Goal: Task Accomplishment & Management: Use online tool/utility

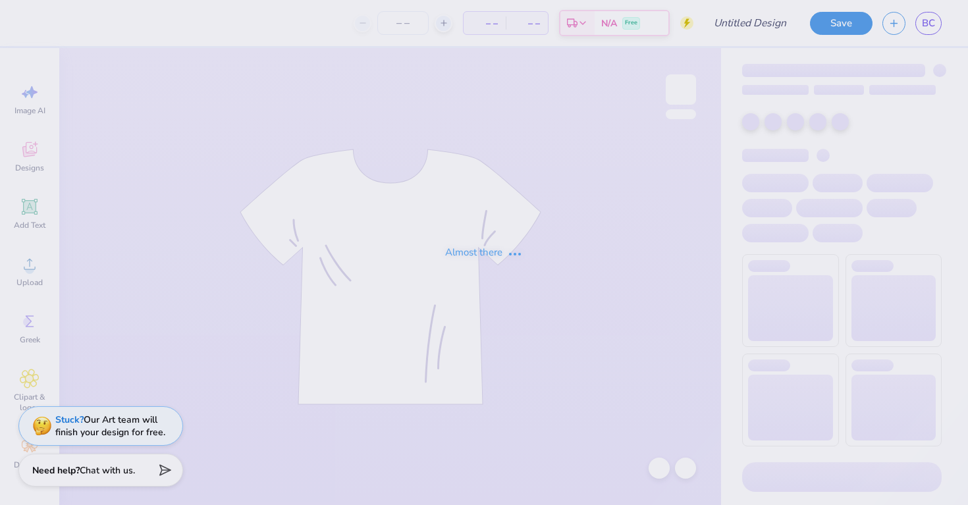
type input "work in progress CS"
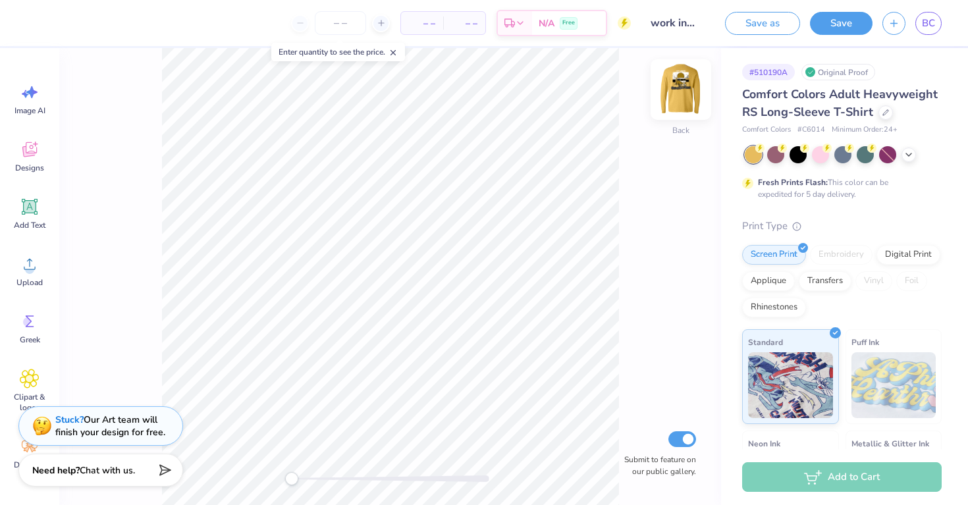
click at [676, 87] on img at bounding box center [681, 89] width 53 height 53
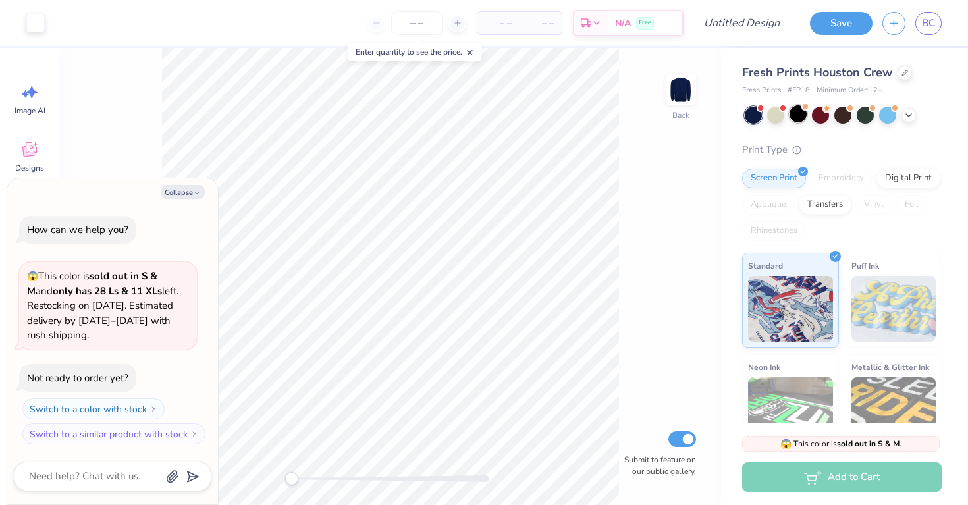
click at [794, 119] on div at bounding box center [798, 113] width 17 height 17
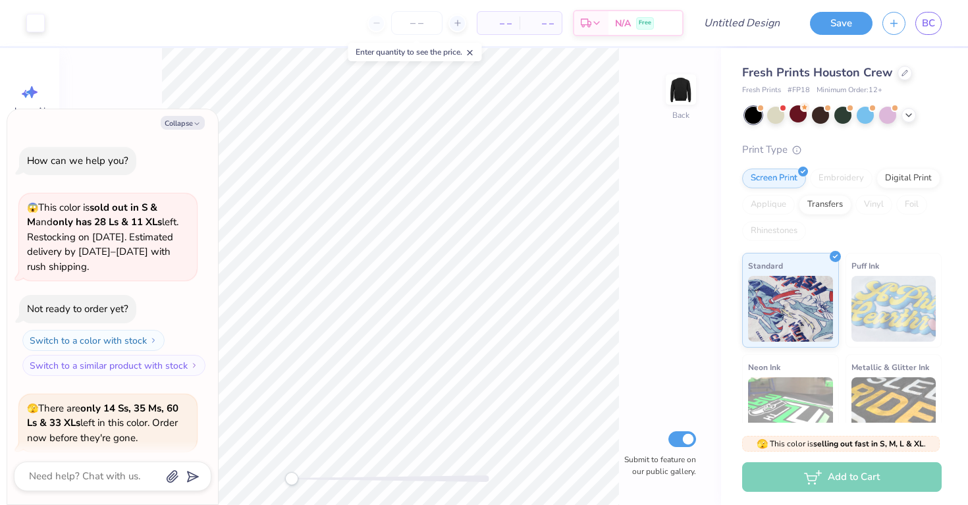
scroll to position [102, 0]
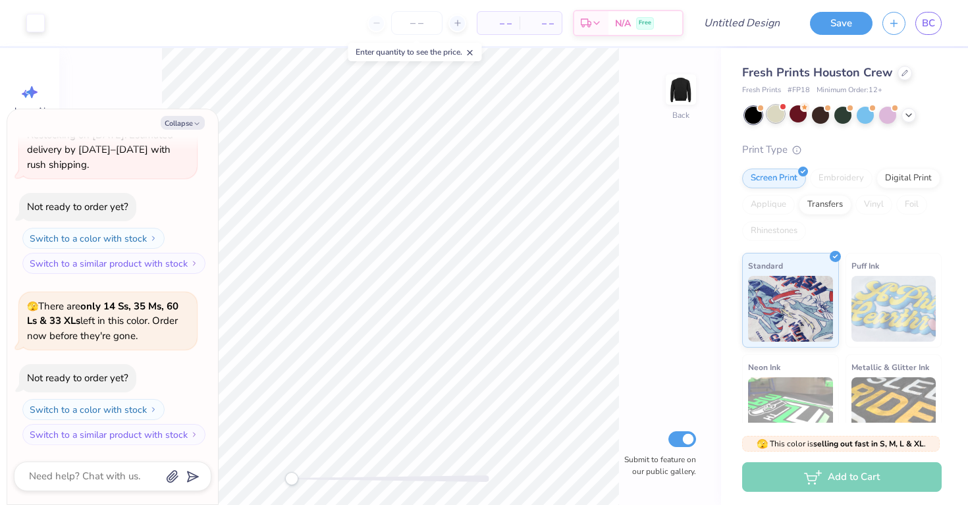
click at [771, 120] on div at bounding box center [775, 113] width 17 height 17
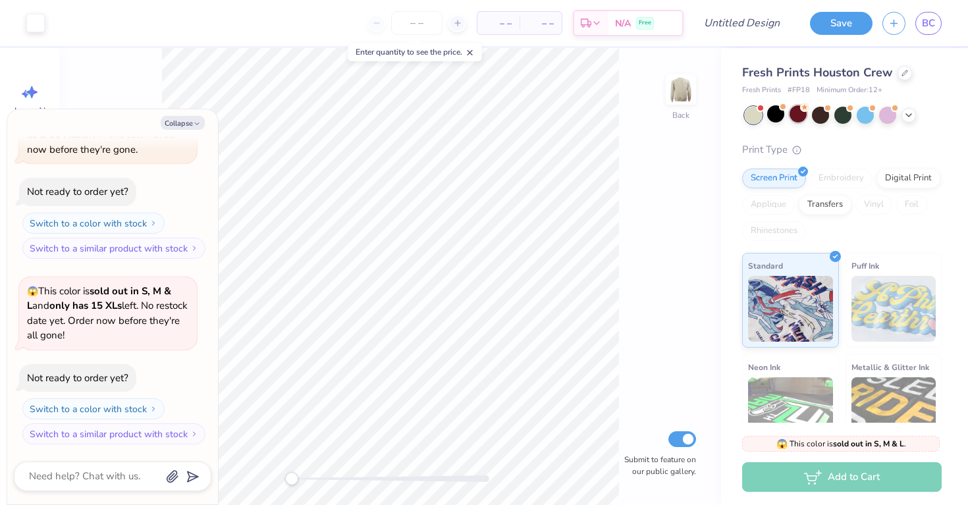
click at [804, 118] on div at bounding box center [798, 113] width 17 height 17
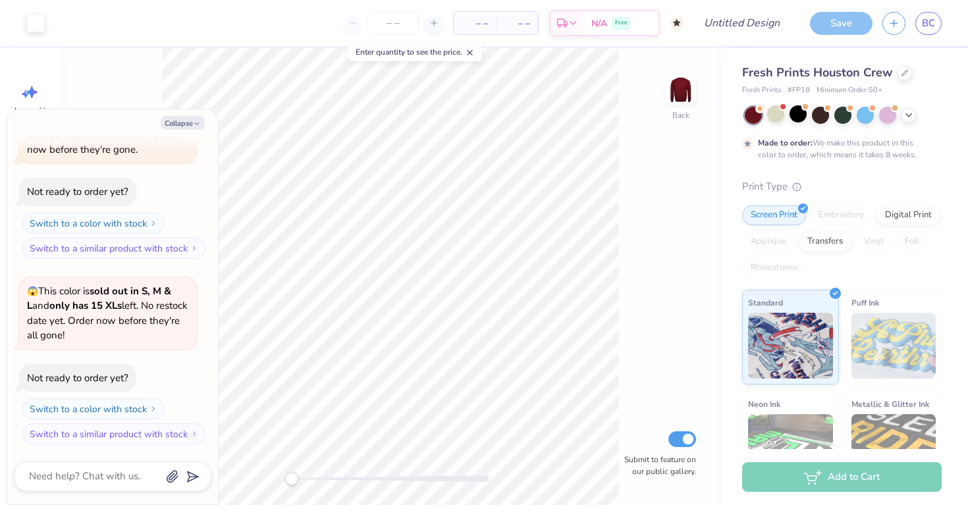
scroll to position [398, 0]
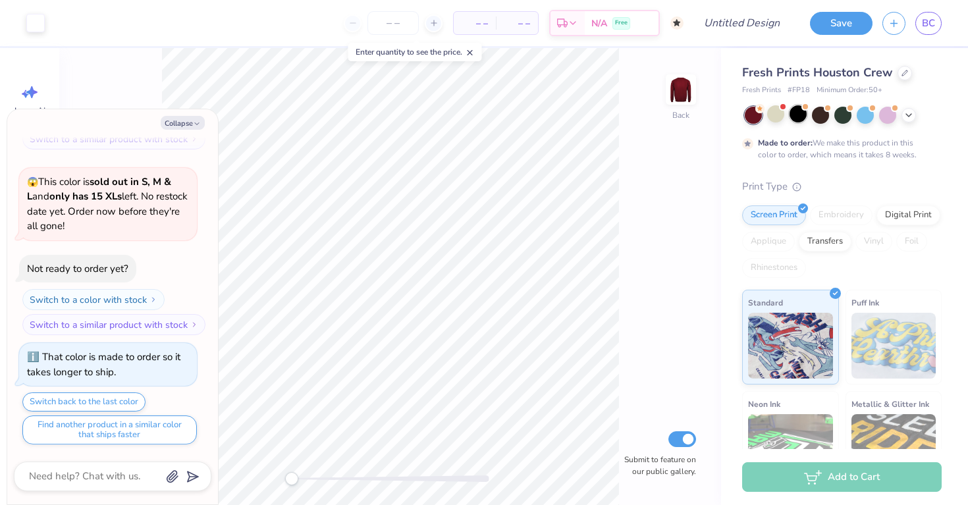
click at [804, 119] on div at bounding box center [798, 113] width 17 height 17
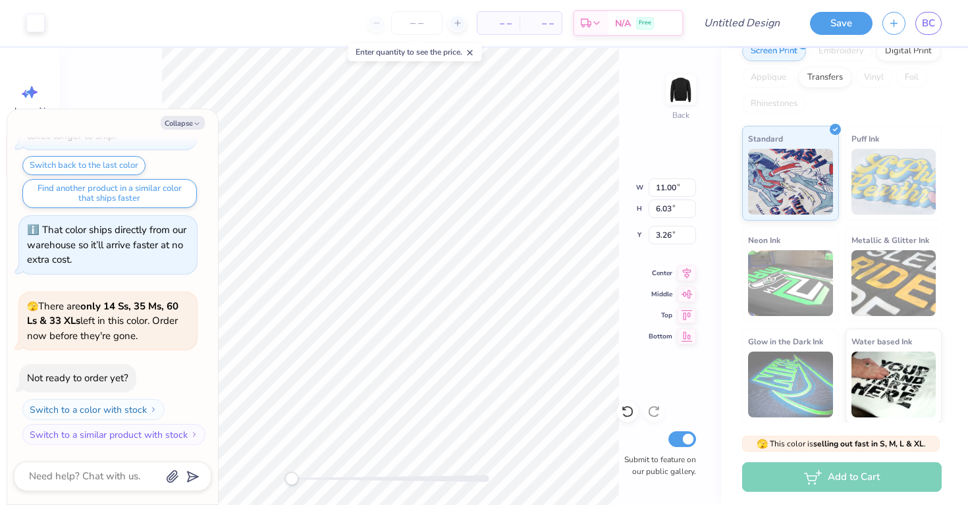
scroll to position [128, 0]
type textarea "x"
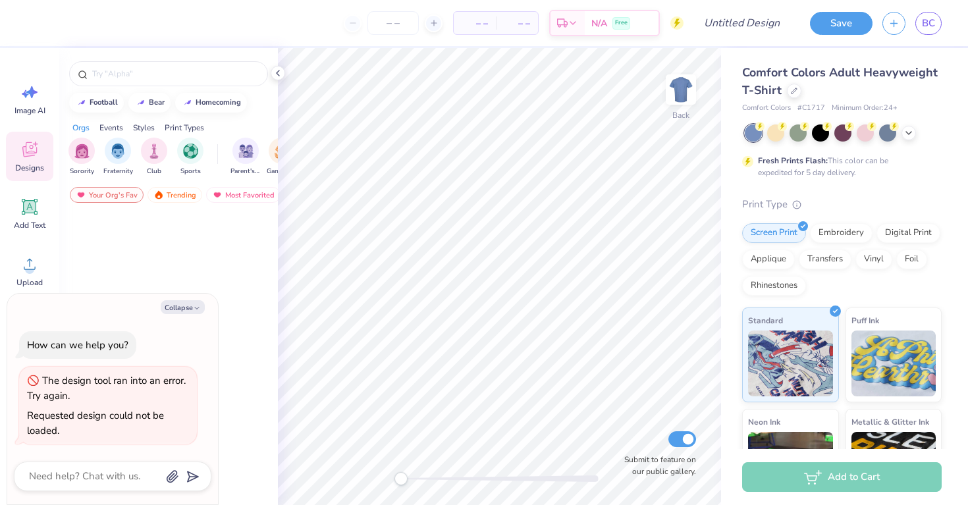
type textarea "x"
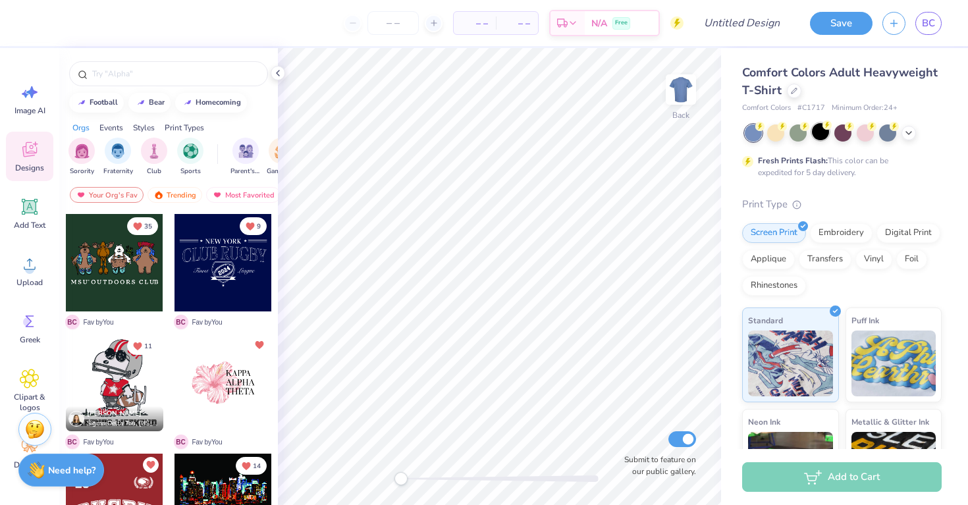
click at [826, 130] on div at bounding box center [820, 131] width 17 height 17
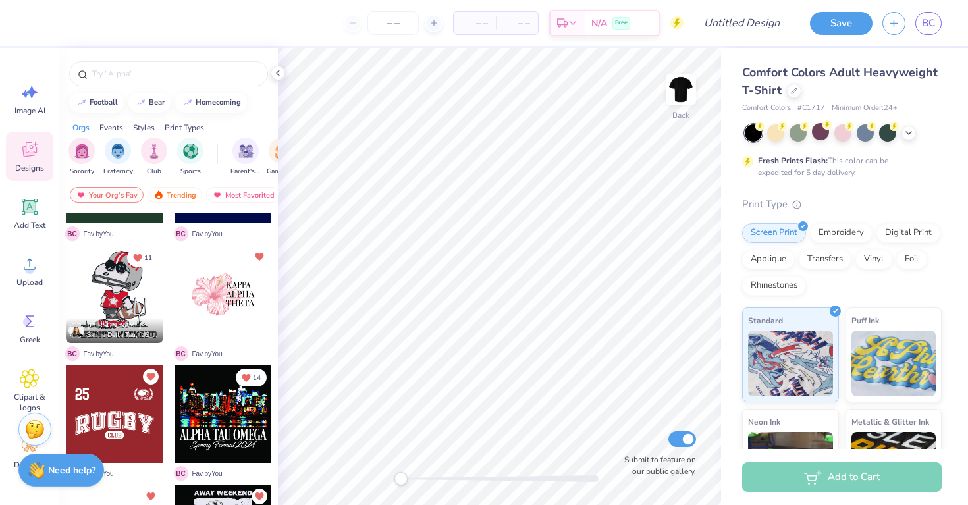
scroll to position [105, 0]
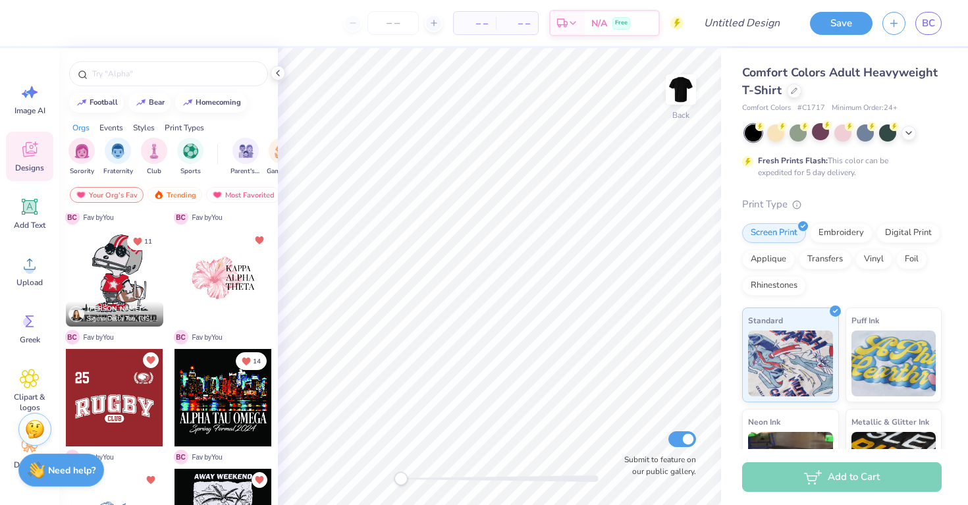
click at [234, 402] on div at bounding box center [223, 397] width 97 height 97
click at [196, 410] on div at bounding box center [223, 397] width 97 height 97
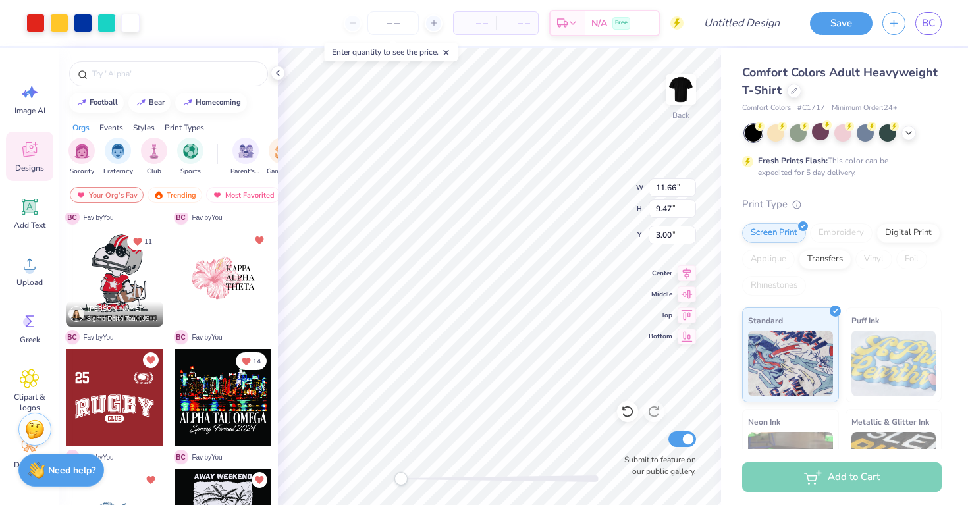
scroll to position [107, 0]
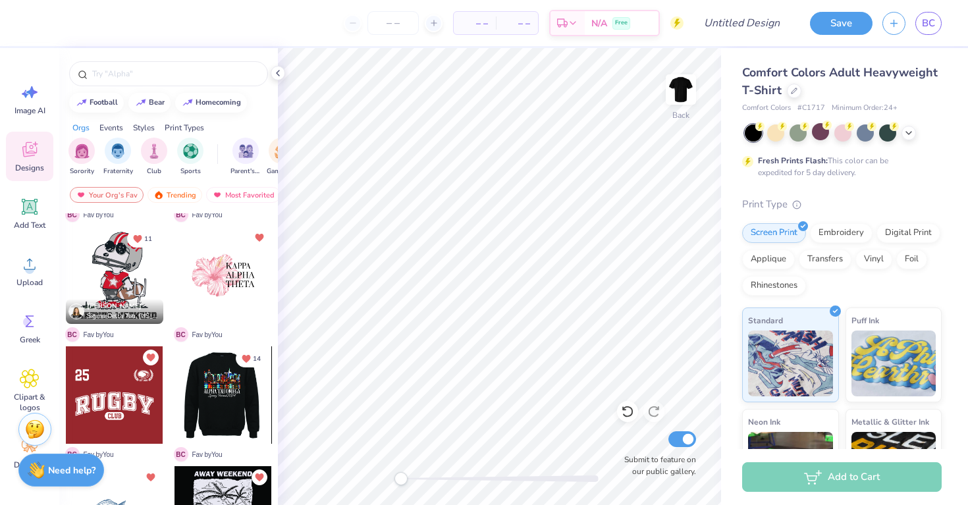
click at [175, 404] on div at bounding box center [125, 394] width 97 height 97
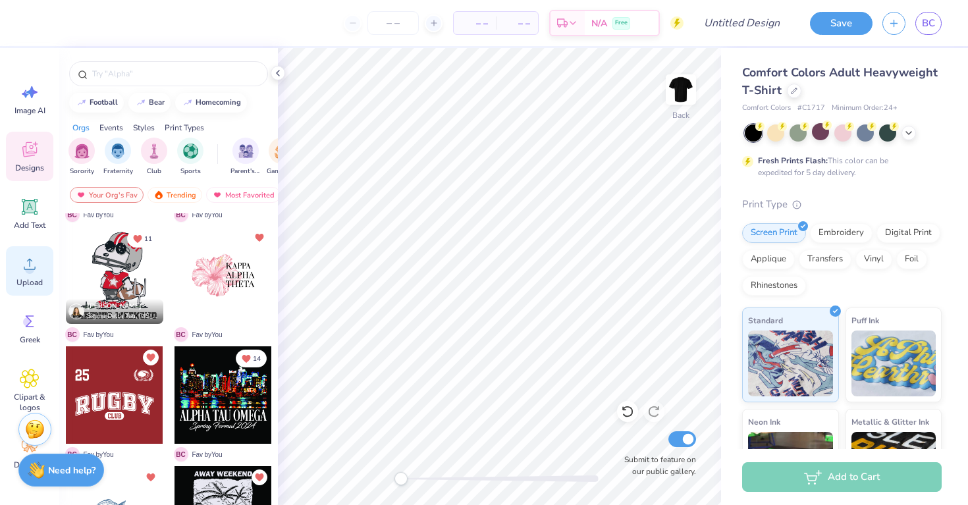
click at [37, 276] on div "Upload" at bounding box center [29, 270] width 47 height 49
click at [32, 255] on icon at bounding box center [30, 264] width 20 height 20
click at [32, 269] on icon at bounding box center [30, 264] width 12 height 11
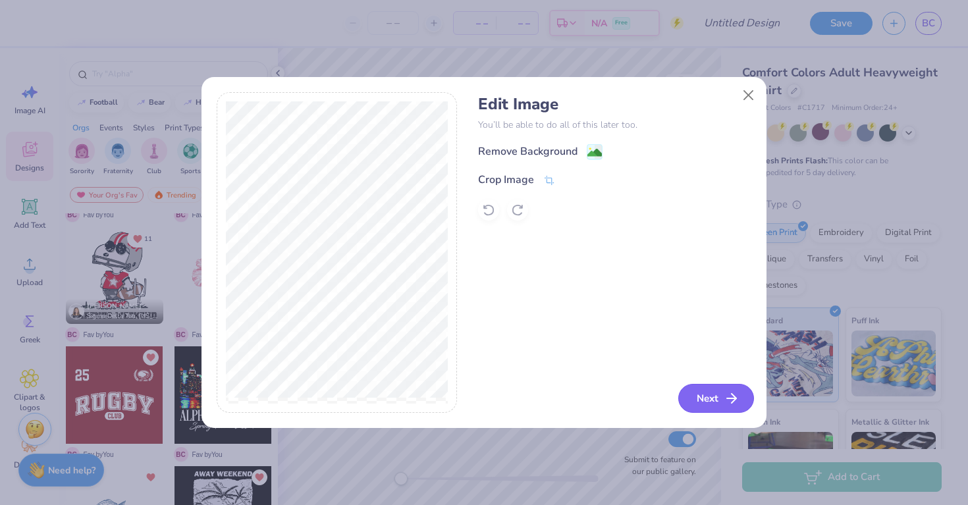
click at [697, 394] on button "Next" at bounding box center [716, 398] width 76 height 29
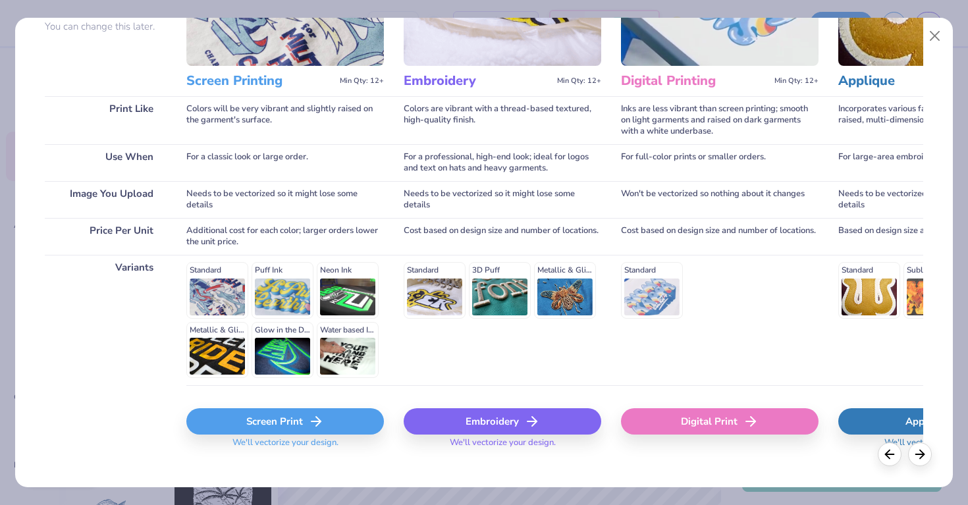
scroll to position [151, 0]
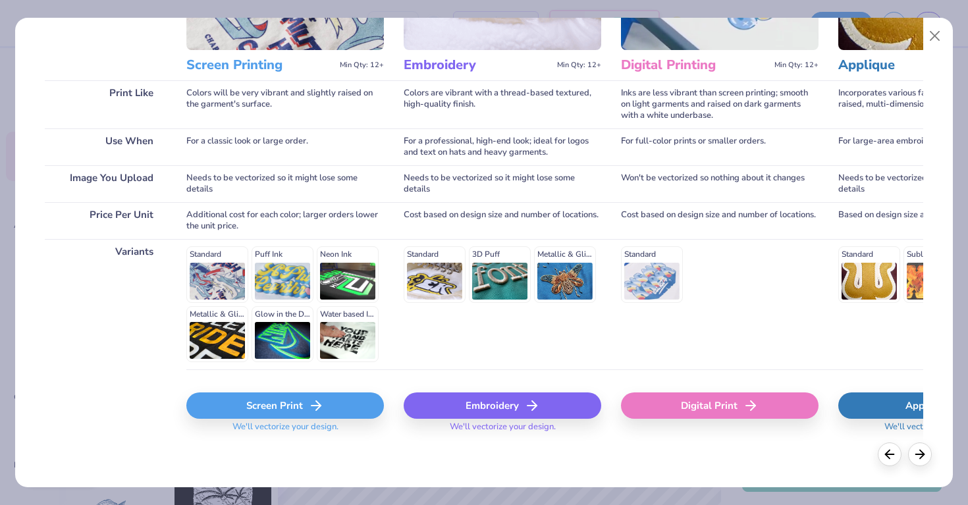
click at [222, 262] on div "Standard Puff Ink Neon Ink Metallic & Glitter Ink Glow in the Dark Ink Water ba…" at bounding box center [285, 304] width 198 height 116
click at [293, 405] on div "Screen Print" at bounding box center [285, 406] width 198 height 26
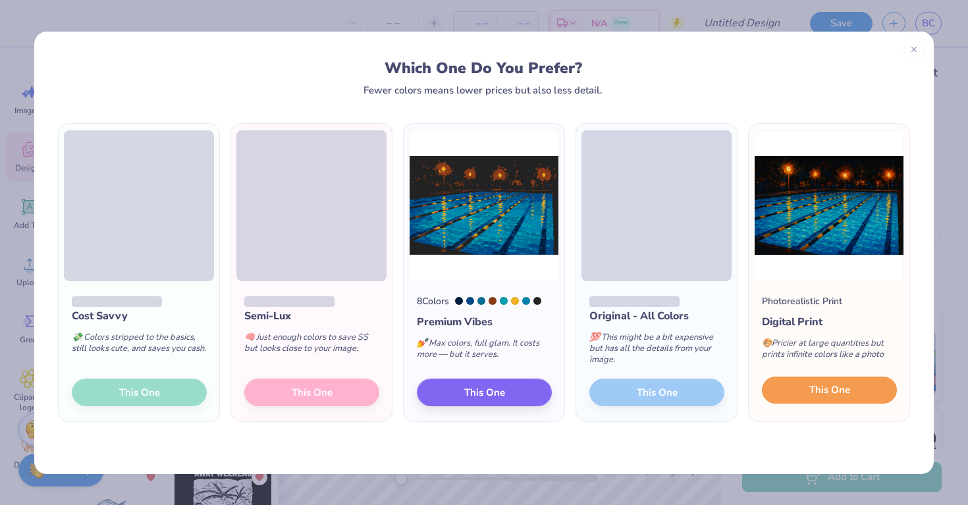
click at [844, 393] on span "This One" at bounding box center [829, 390] width 41 height 15
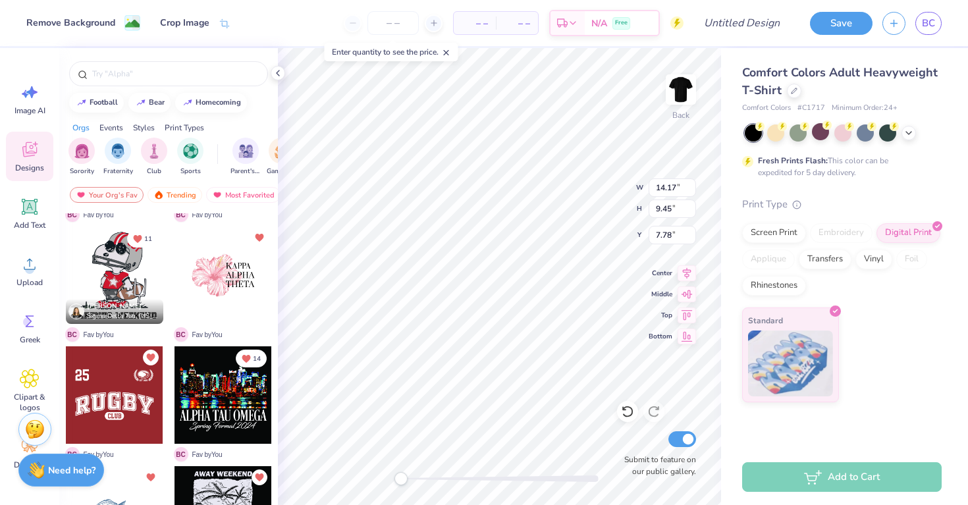
type input "12.72"
type input "8.48"
type input "3.51"
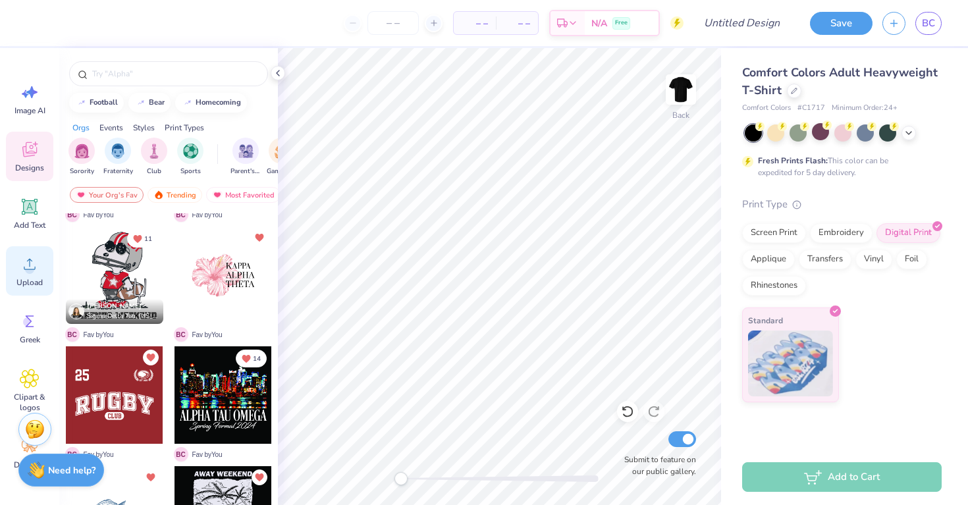
click at [28, 256] on icon at bounding box center [30, 264] width 20 height 20
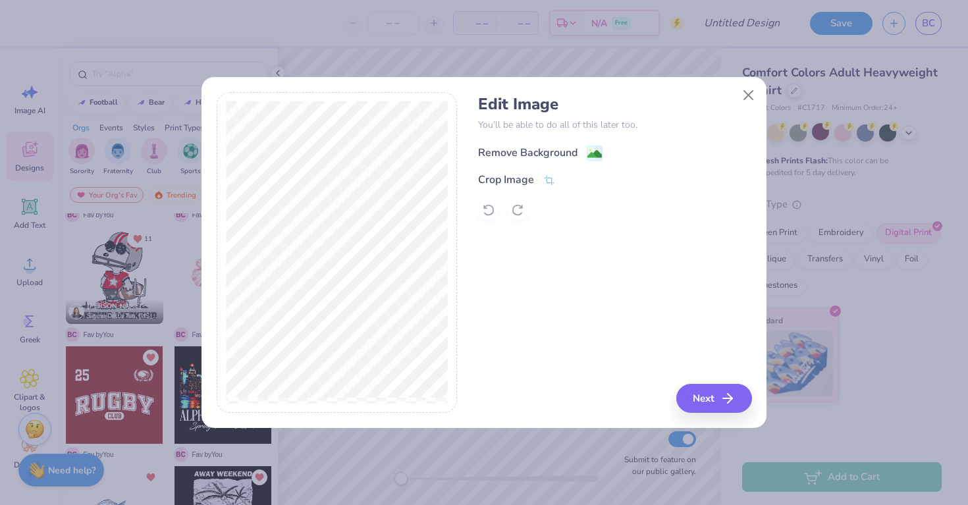
click at [548, 158] on div "Remove Background" at bounding box center [527, 153] width 99 height 16
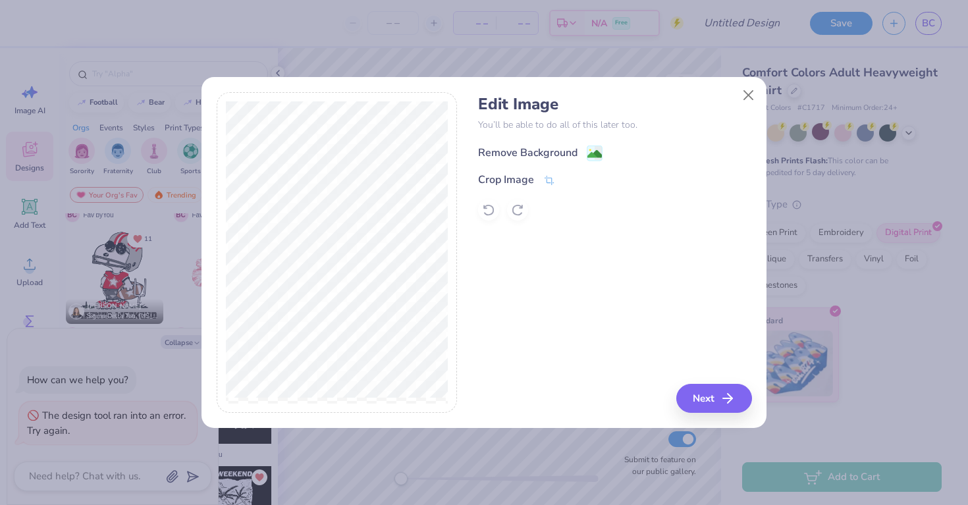
click at [564, 153] on div "Remove Background" at bounding box center [527, 153] width 99 height 16
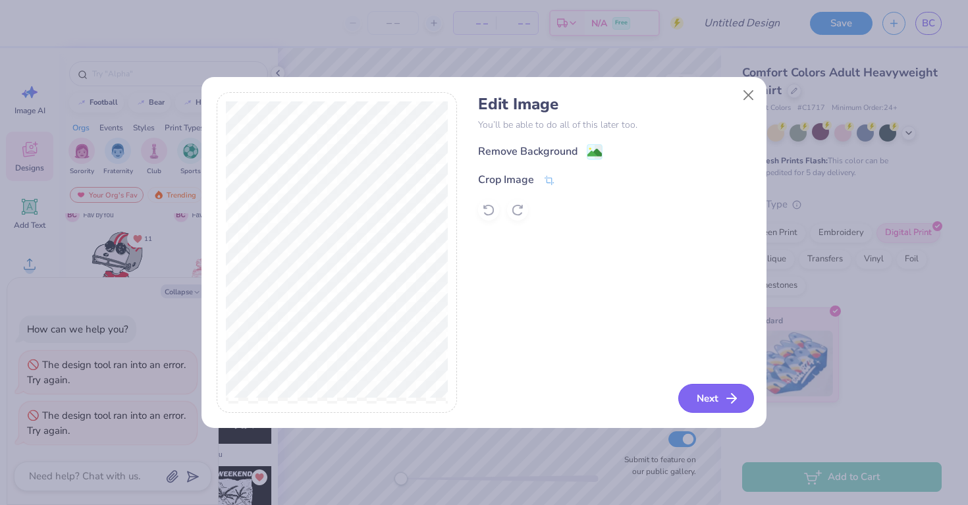
click at [726, 402] on icon "button" at bounding box center [732, 399] width 16 height 16
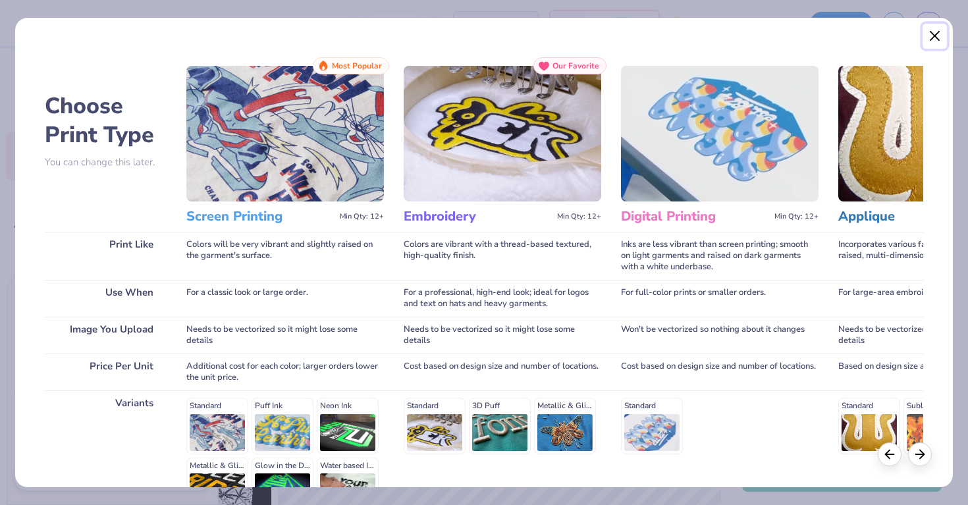
click at [930, 34] on button "Close" at bounding box center [935, 36] width 25 height 25
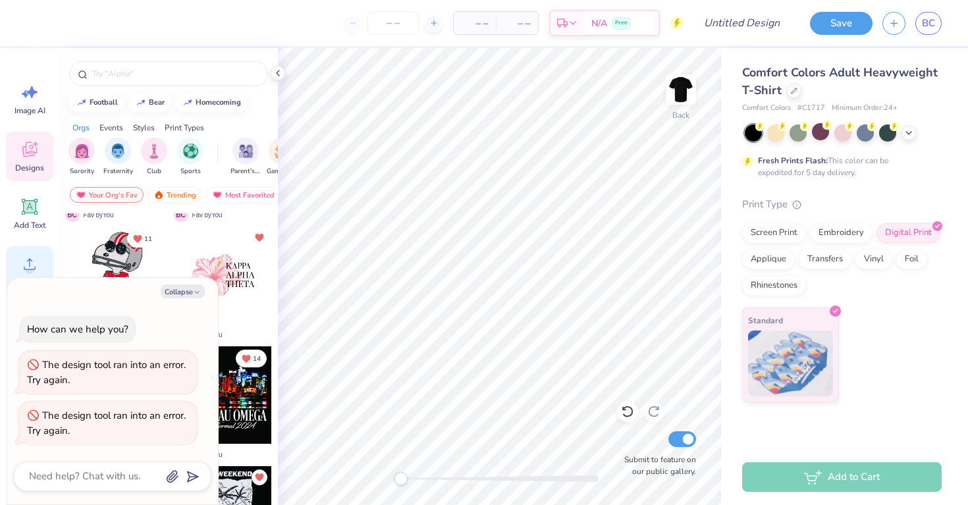
click at [23, 252] on div "Upload" at bounding box center [29, 270] width 47 height 49
click at [197, 294] on icon "button" at bounding box center [197, 292] width 8 height 8
type textarea "x"
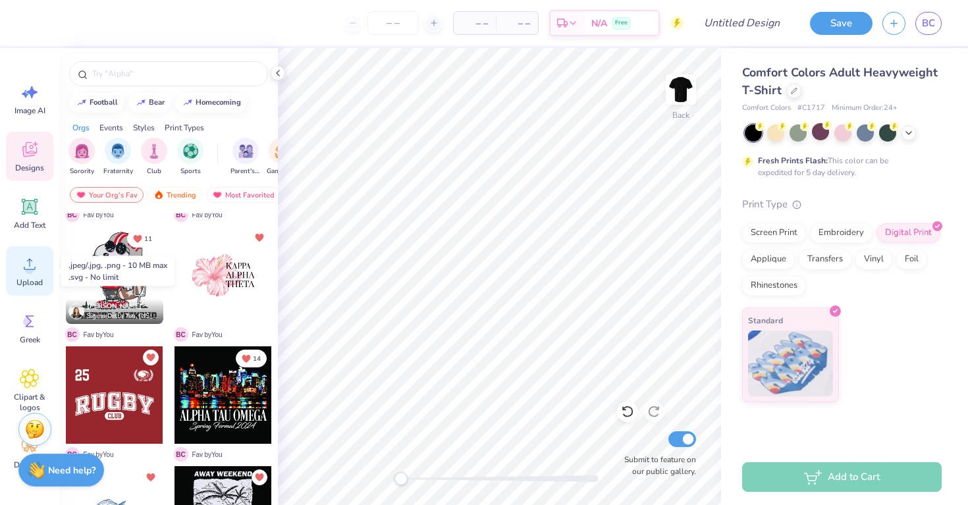
click at [27, 273] on circle at bounding box center [29, 269] width 9 height 9
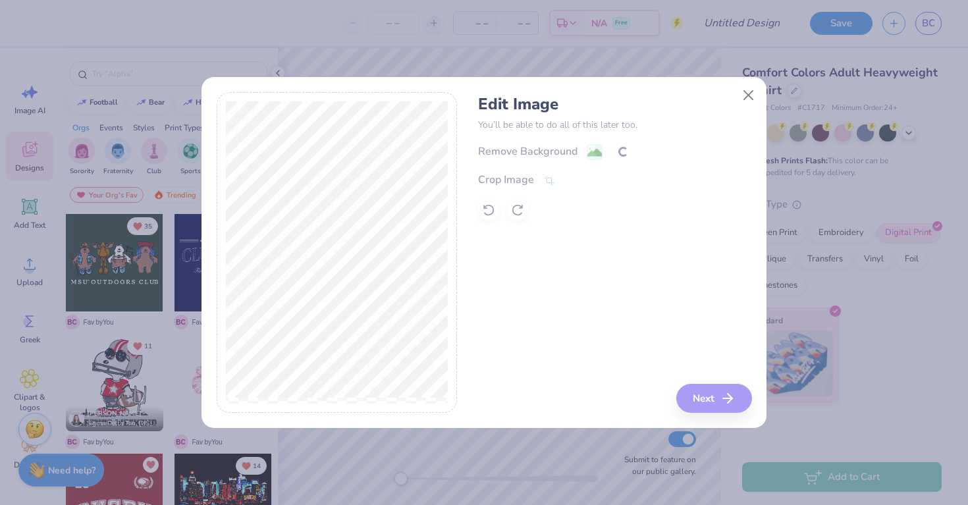
scroll to position [107, 0]
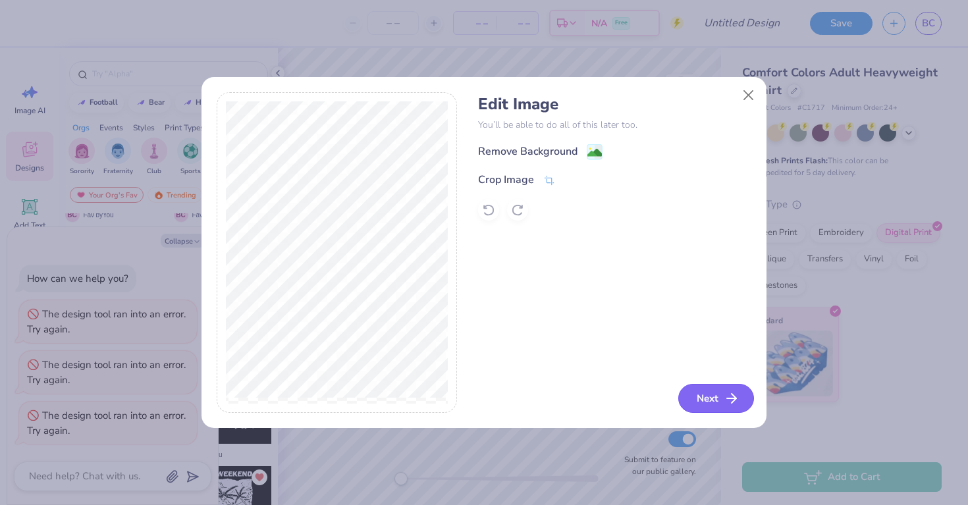
click at [734, 396] on icon "button" at bounding box center [732, 399] width 16 height 16
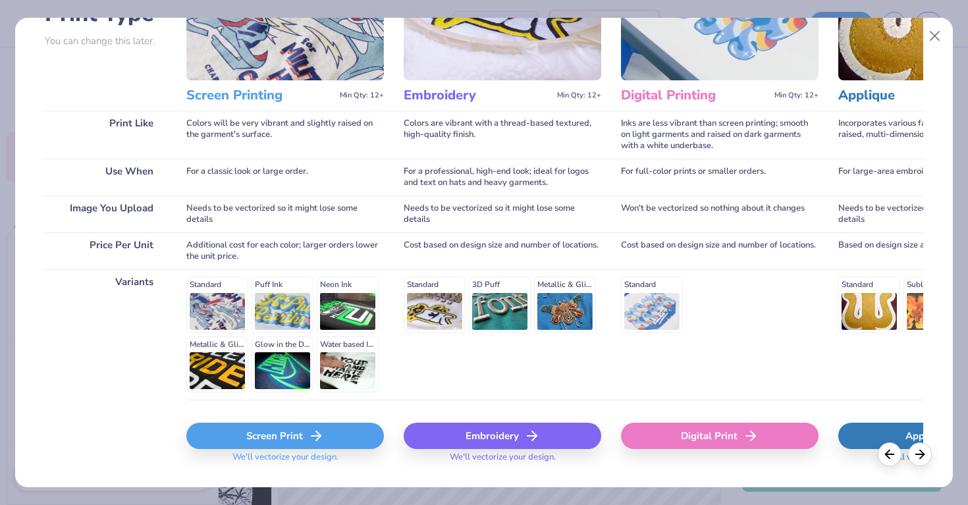
scroll to position [125, 0]
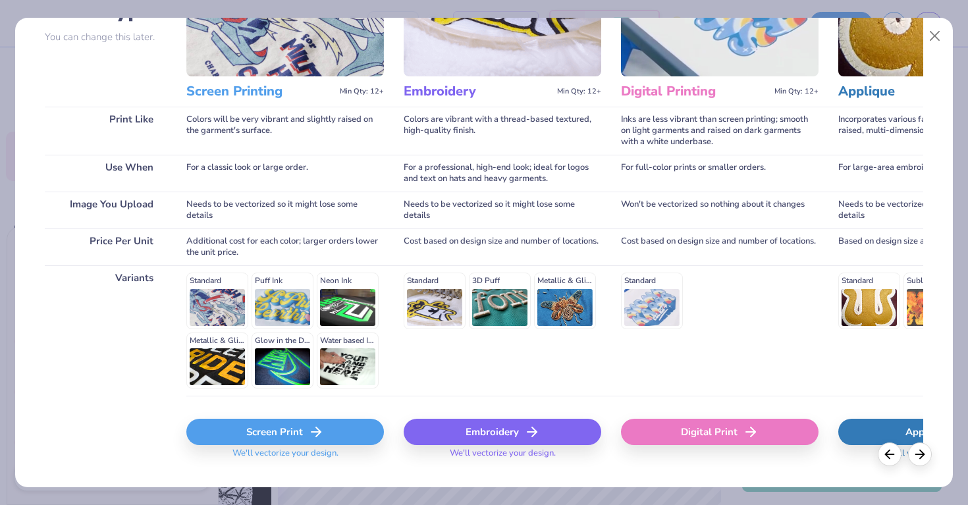
click at [314, 434] on icon at bounding box center [316, 432] width 16 height 16
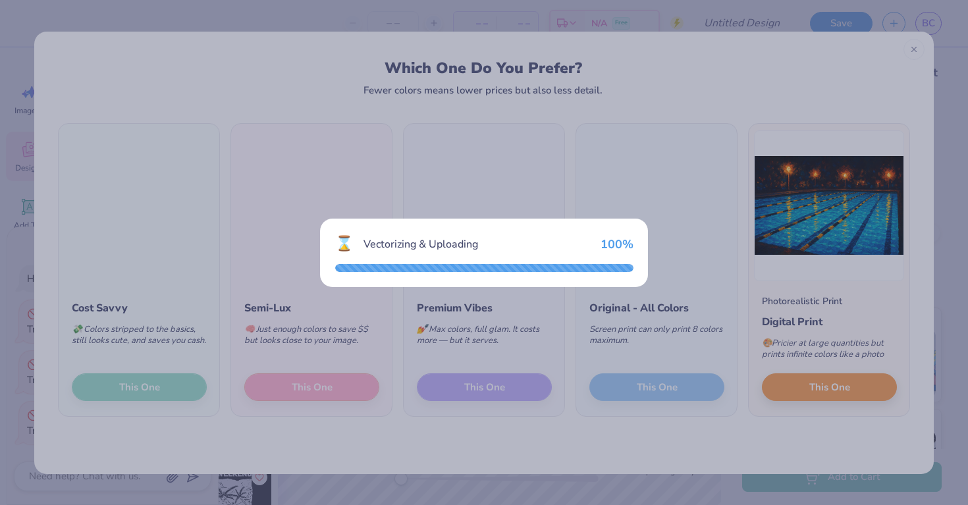
type textarea "x"
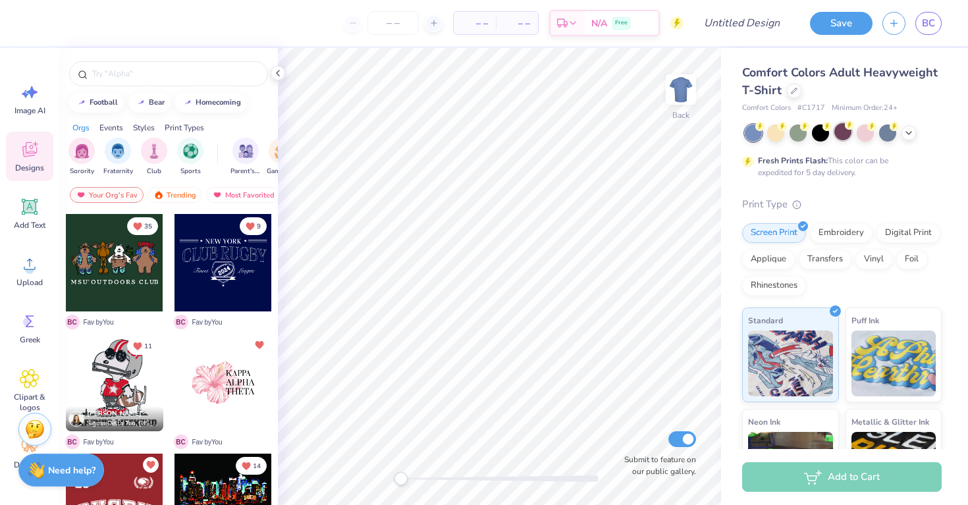
click at [836, 134] on div at bounding box center [842, 131] width 17 height 17
click at [825, 134] on div at bounding box center [820, 131] width 17 height 17
click at [741, 133] on div "Comfort Colors Adult Heavyweight T-Shirt Comfort Colors # C1717 Minimum Order: …" at bounding box center [844, 326] width 247 height 557
click at [756, 134] on div at bounding box center [753, 132] width 17 height 17
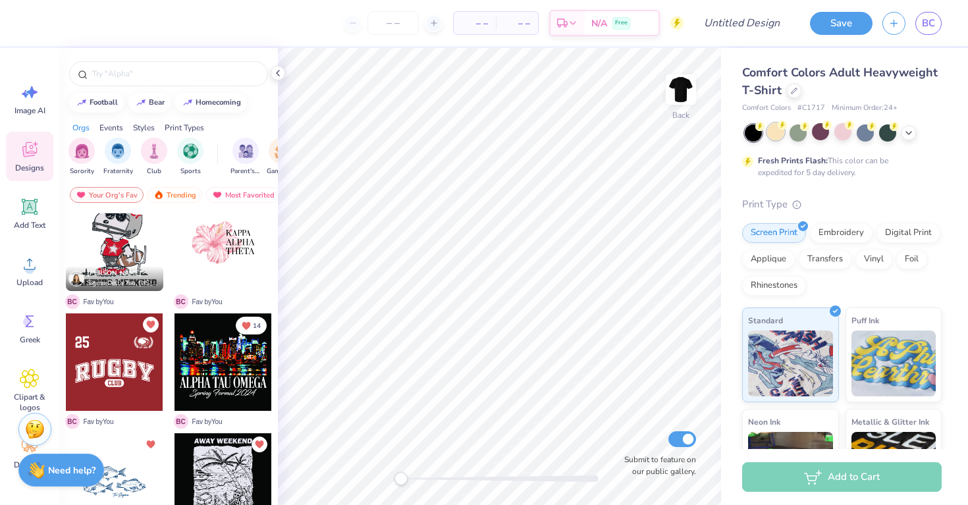
click at [767, 136] on div at bounding box center [775, 131] width 17 height 17
click at [755, 136] on div at bounding box center [753, 132] width 17 height 17
click at [796, 139] on div at bounding box center [798, 131] width 17 height 17
click at [681, 102] on img at bounding box center [681, 89] width 53 height 53
click at [236, 378] on div at bounding box center [223, 362] width 97 height 97
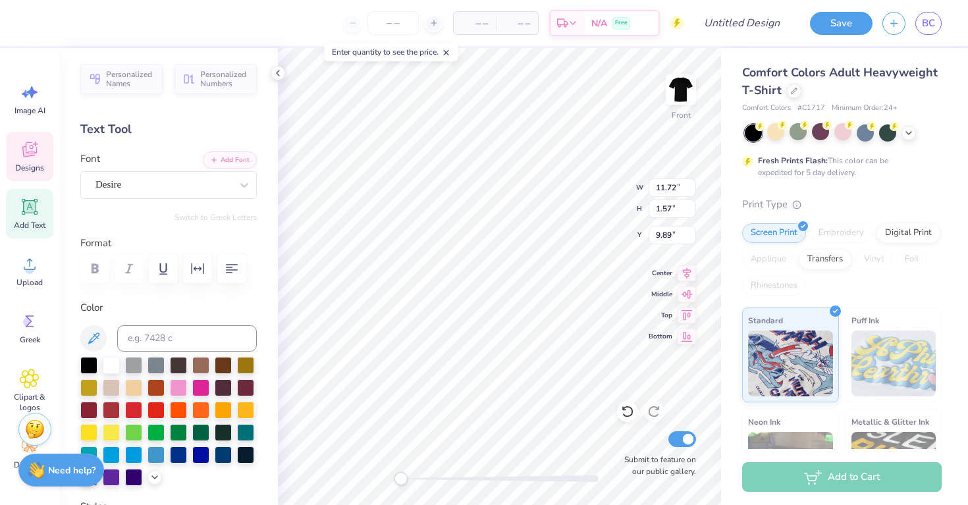
type textarea "A"
type textarea "W"
type textarea "CLUB SWIMMING"
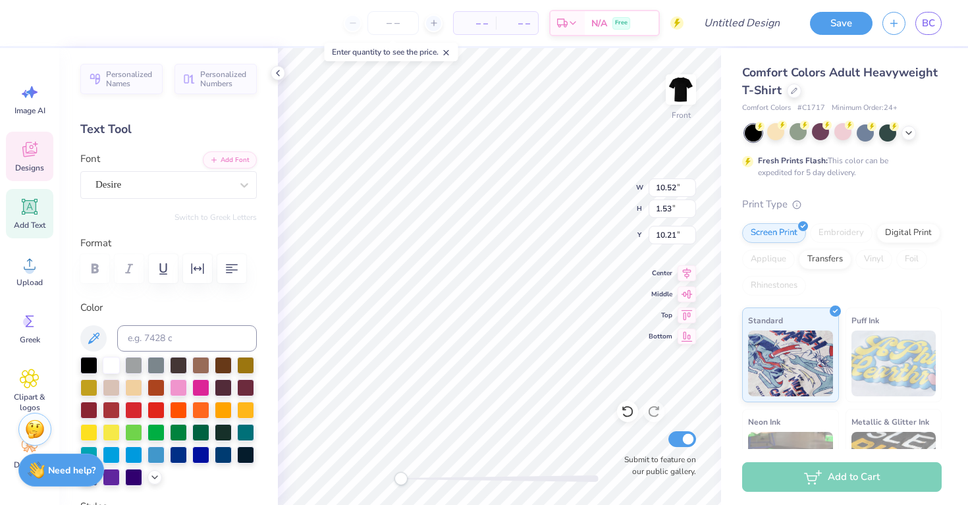
type input "10.52"
type input "1.53"
type input "10.21"
type textarea "S"
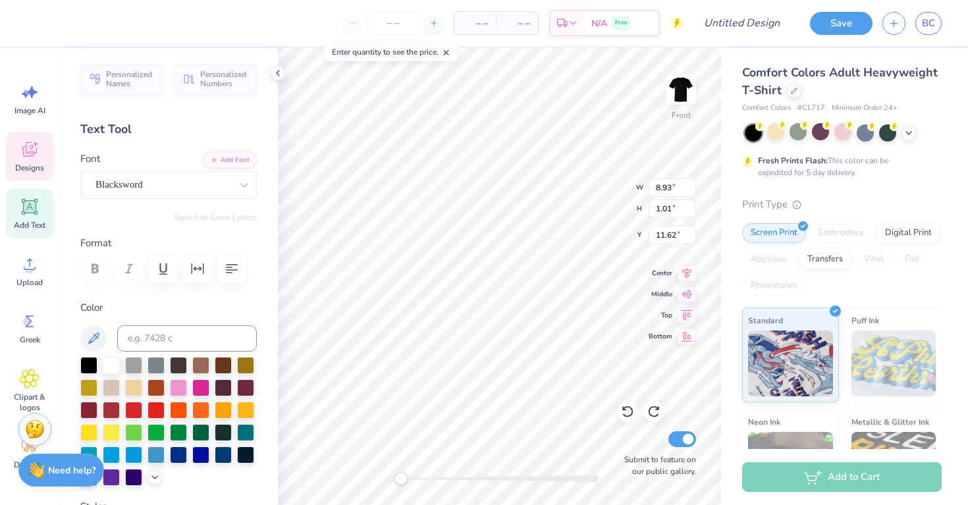
type textarea "Club Swim 25-26"
type input "10.52"
type input "1.53"
type input "10.21"
type textarea "="
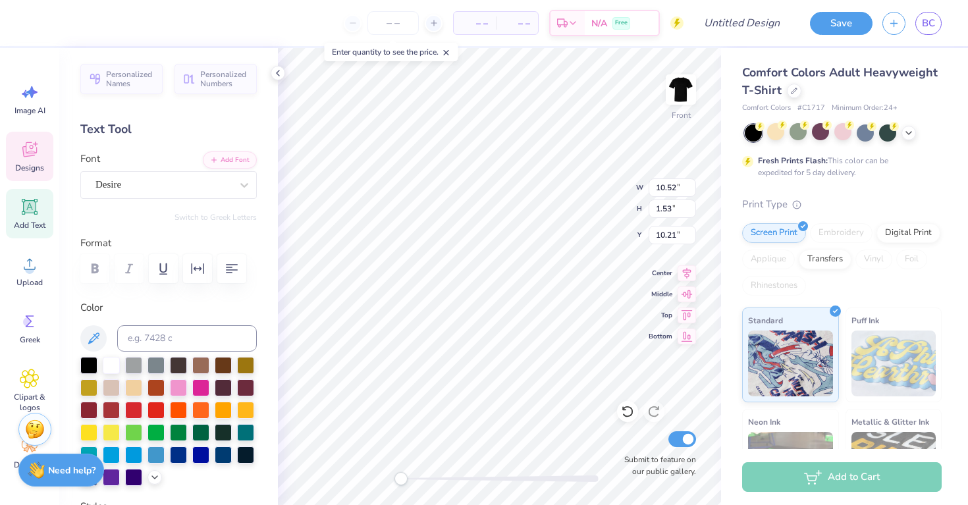
scroll to position [0, 2]
type textarea "DIVE ON IN"
type input "7.01"
type input "1.53"
type input "10.21"
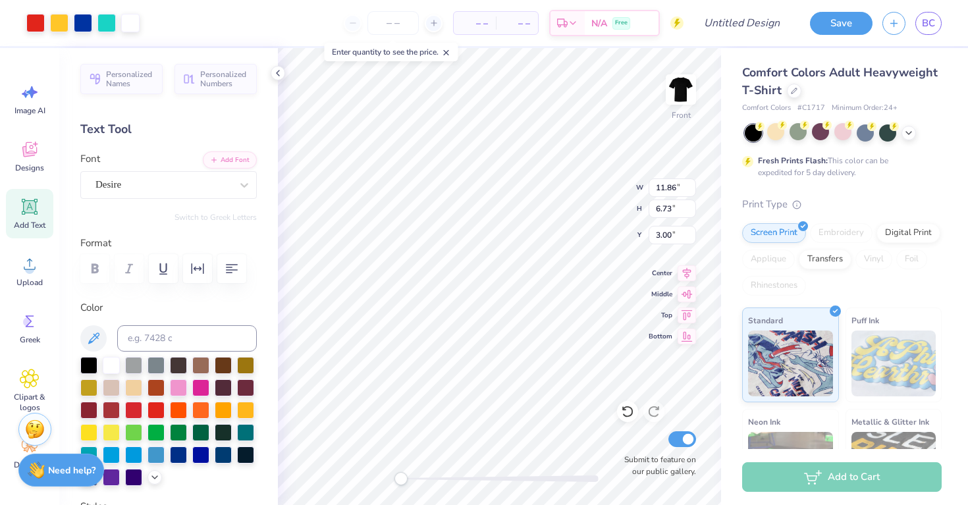
type input "4.63"
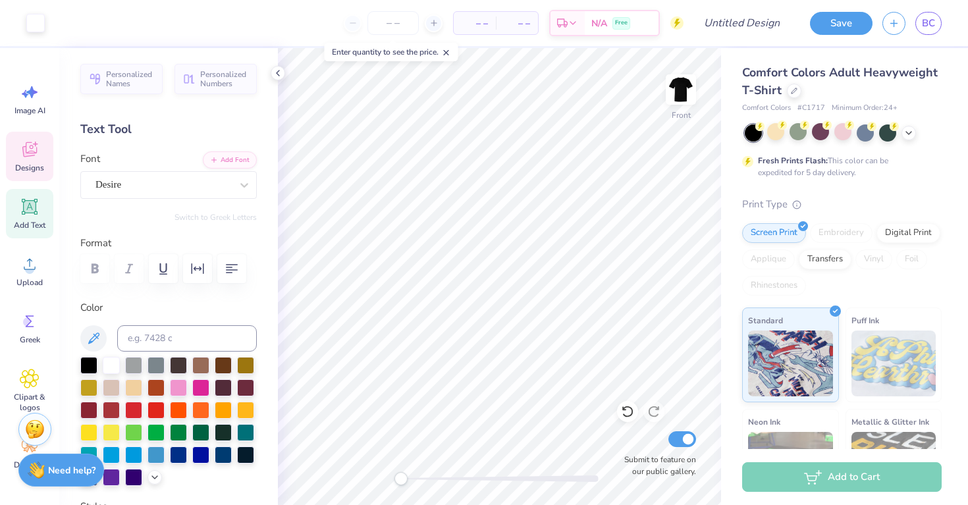
click at [31, 165] on span "Designs" at bounding box center [29, 168] width 29 height 11
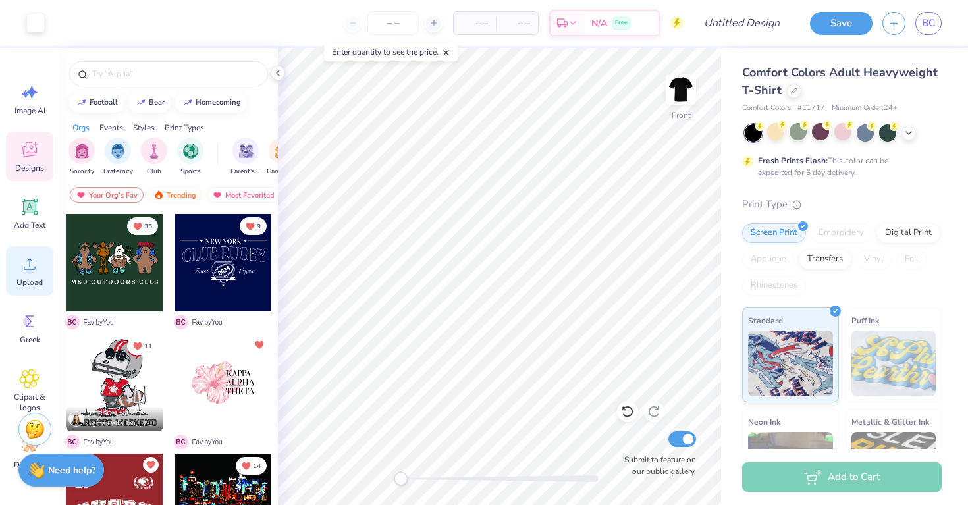
click at [31, 273] on icon at bounding box center [30, 264] width 20 height 20
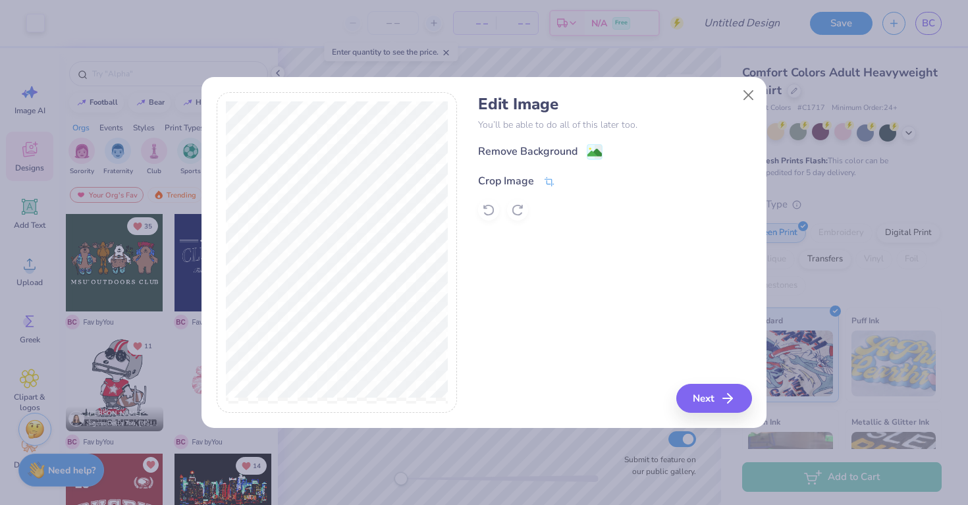
click at [542, 187] on div "Crop Image" at bounding box center [516, 181] width 77 height 16
click at [720, 398] on div "Edit Image You’ll be able to do all of this later too. Remove Background Crop I…" at bounding box center [614, 252] width 273 height 321
click at [565, 179] on button at bounding box center [571, 180] width 14 height 14
click at [713, 406] on button "Next" at bounding box center [716, 398] width 76 height 29
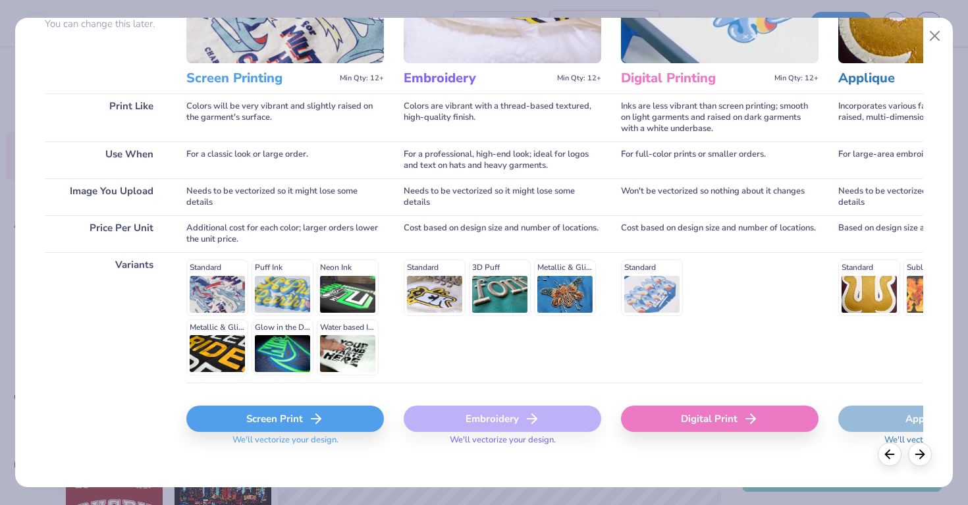
scroll to position [151, 0]
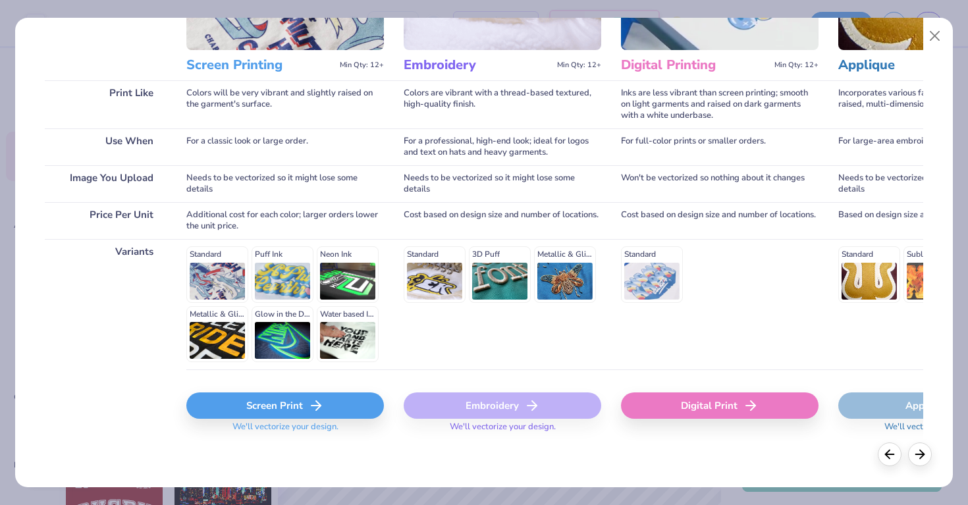
click at [306, 401] on div "Screen Print" at bounding box center [285, 406] width 198 height 26
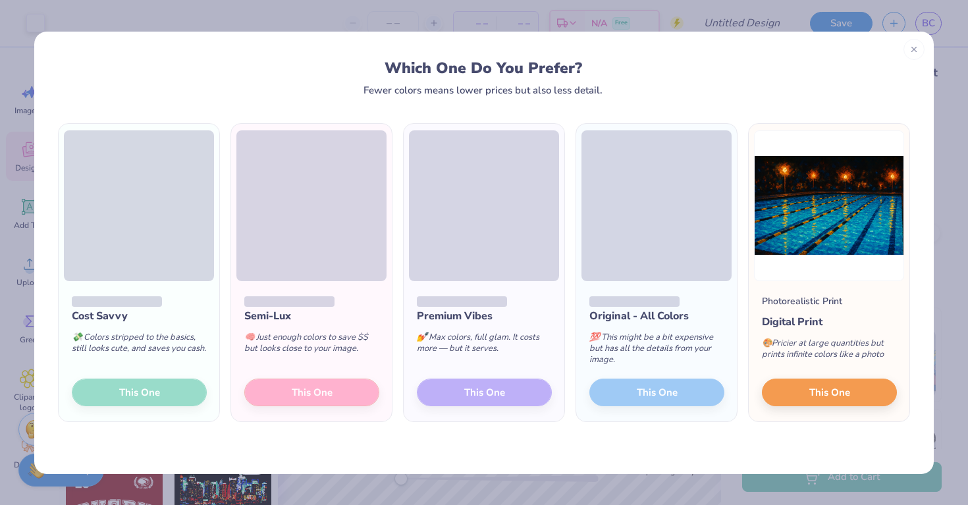
click at [646, 391] on div "Original - All Colors 💯 This might be a bit expensive but has all the details f…" at bounding box center [656, 351] width 161 height 141
click at [647, 273] on span at bounding box center [657, 205] width 150 height 151
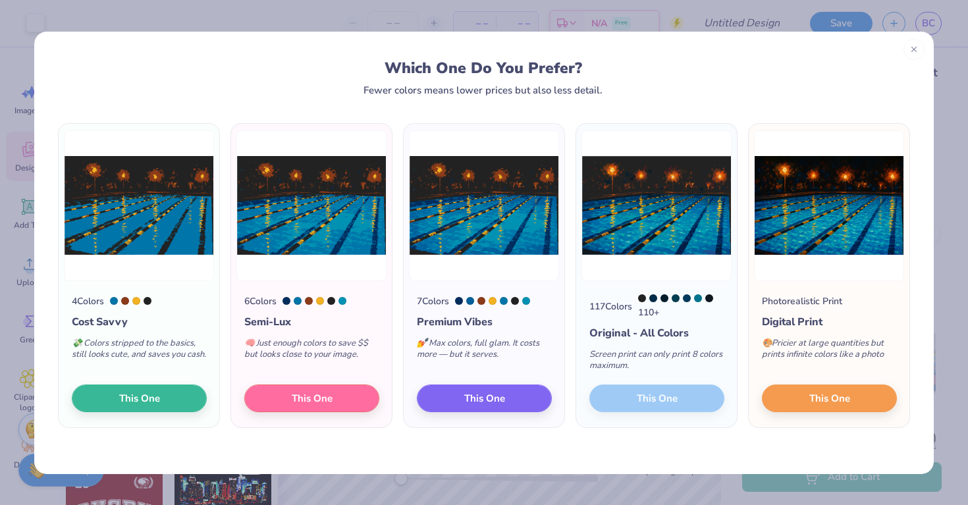
click at [664, 437] on div "4 Colors Cost Savvy 💸 Colors stripped to the basics, still looks cute, and save…" at bounding box center [484, 285] width 900 height 379
click at [845, 402] on span "This One" at bounding box center [829, 396] width 41 height 15
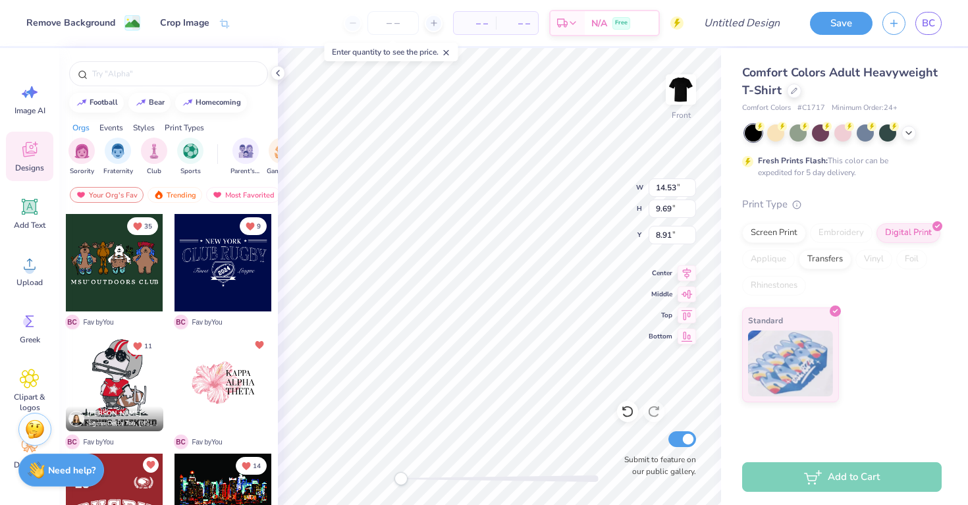
type input "8.11"
type input "1.04"
type input "13.23"
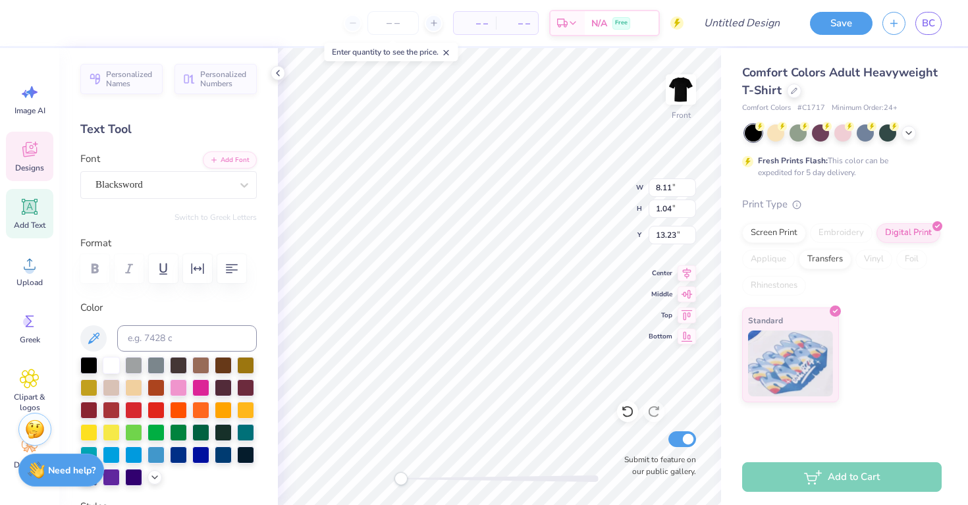
type input "7.01"
type input "1.53"
type input "11.70"
type input "8.11"
type input "1.04"
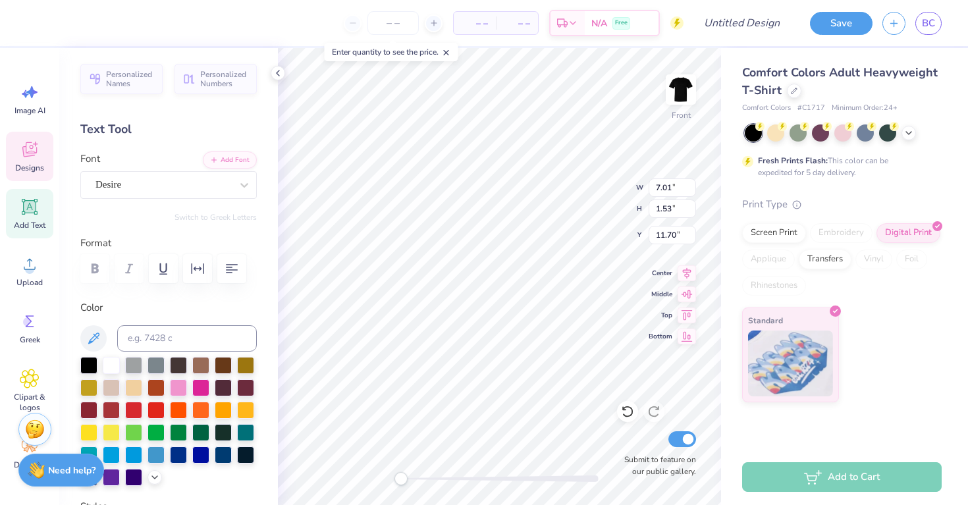
type input "14.84"
type input "7.01"
type input "1.53"
type input "11.70"
type input "14.53"
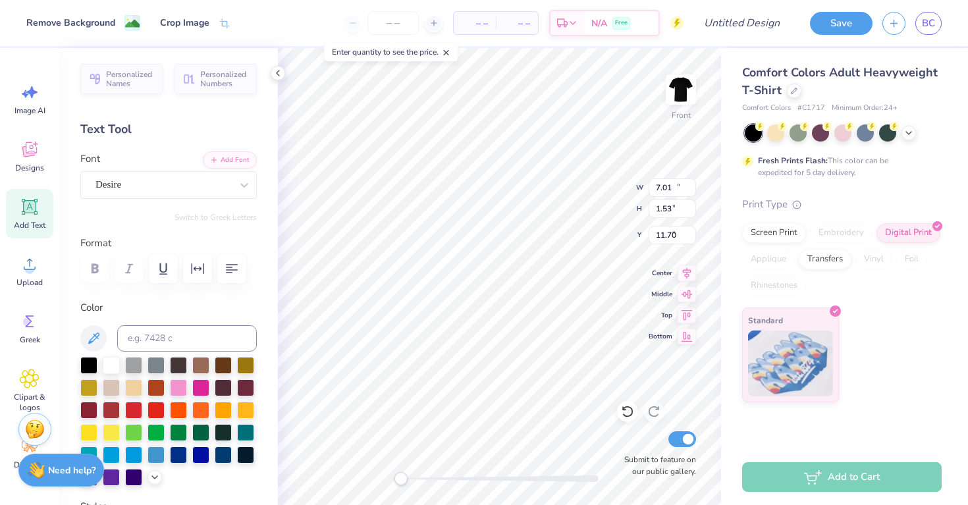
type input "9.69"
type input "1.67"
type input "13.47"
type input "8.98"
type input "4.61"
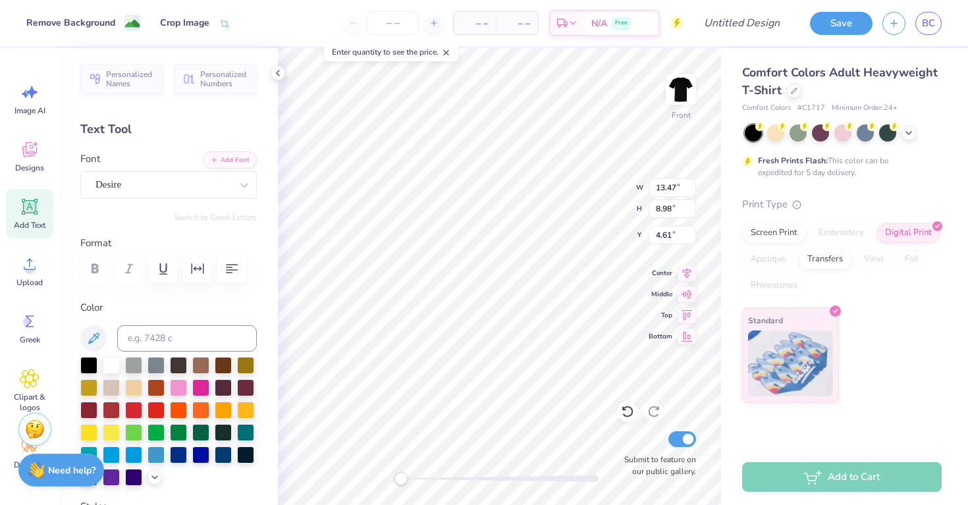
type input "13.12"
type input "8.75"
type input "7.01"
type input "1.53"
type input "14.98"
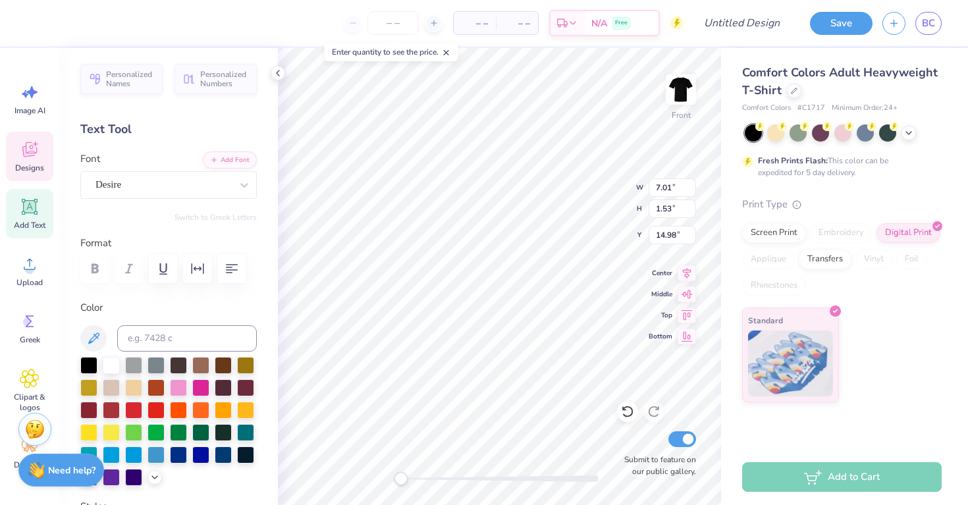
scroll to position [0, 1]
type textarea "DIVE IN"
click at [625, 408] on icon at bounding box center [627, 412] width 11 height 12
click at [651, 408] on icon at bounding box center [653, 412] width 11 height 12
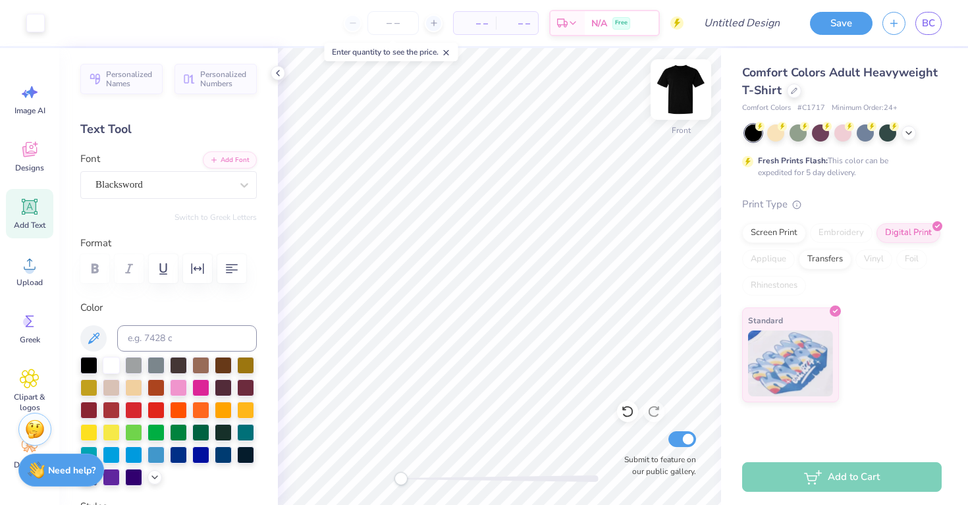
click at [683, 90] on img at bounding box center [681, 89] width 53 height 53
